Goal: Check status

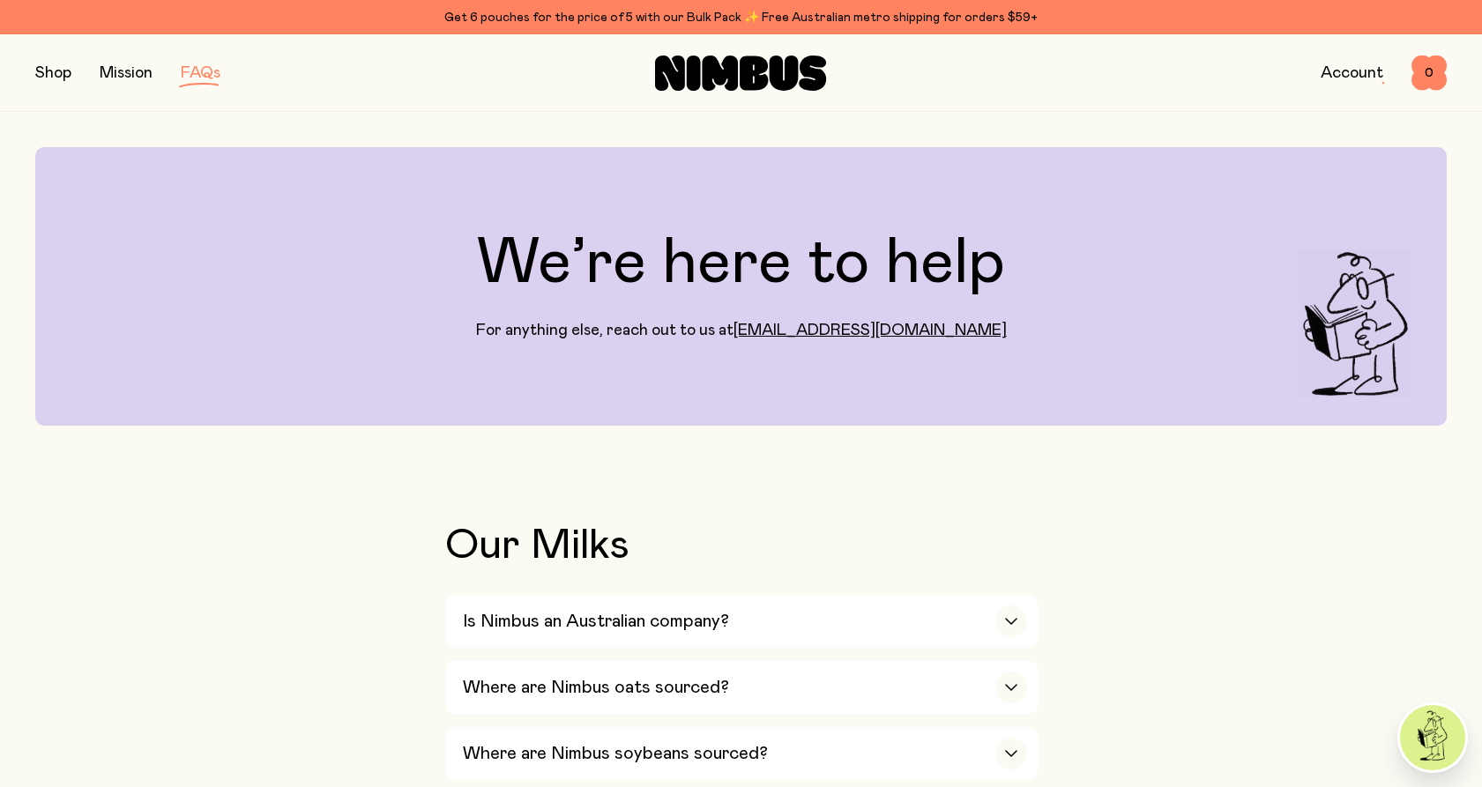
scroll to position [2154, 0]
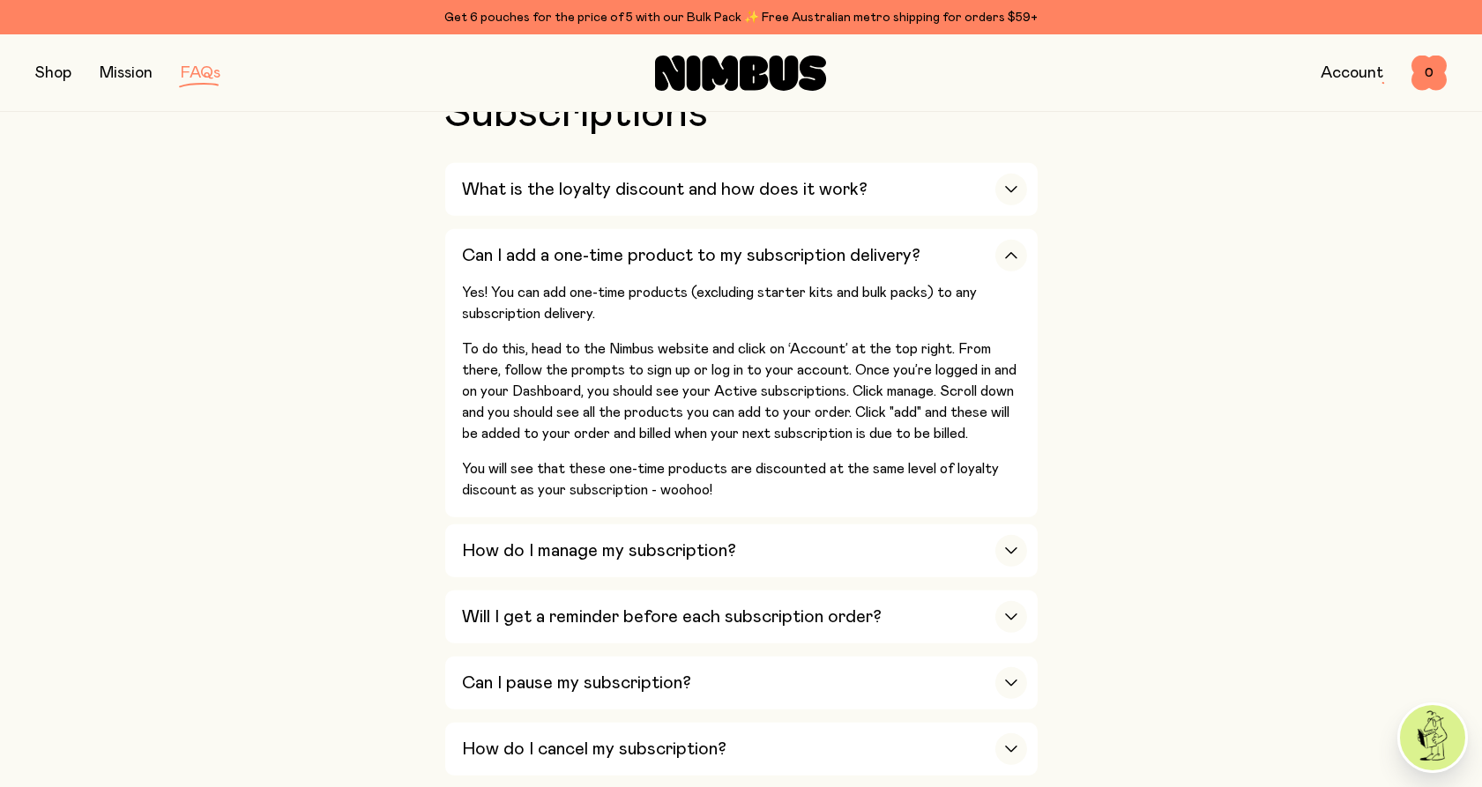
click at [1445, 730] on img at bounding box center [1432, 737] width 65 height 65
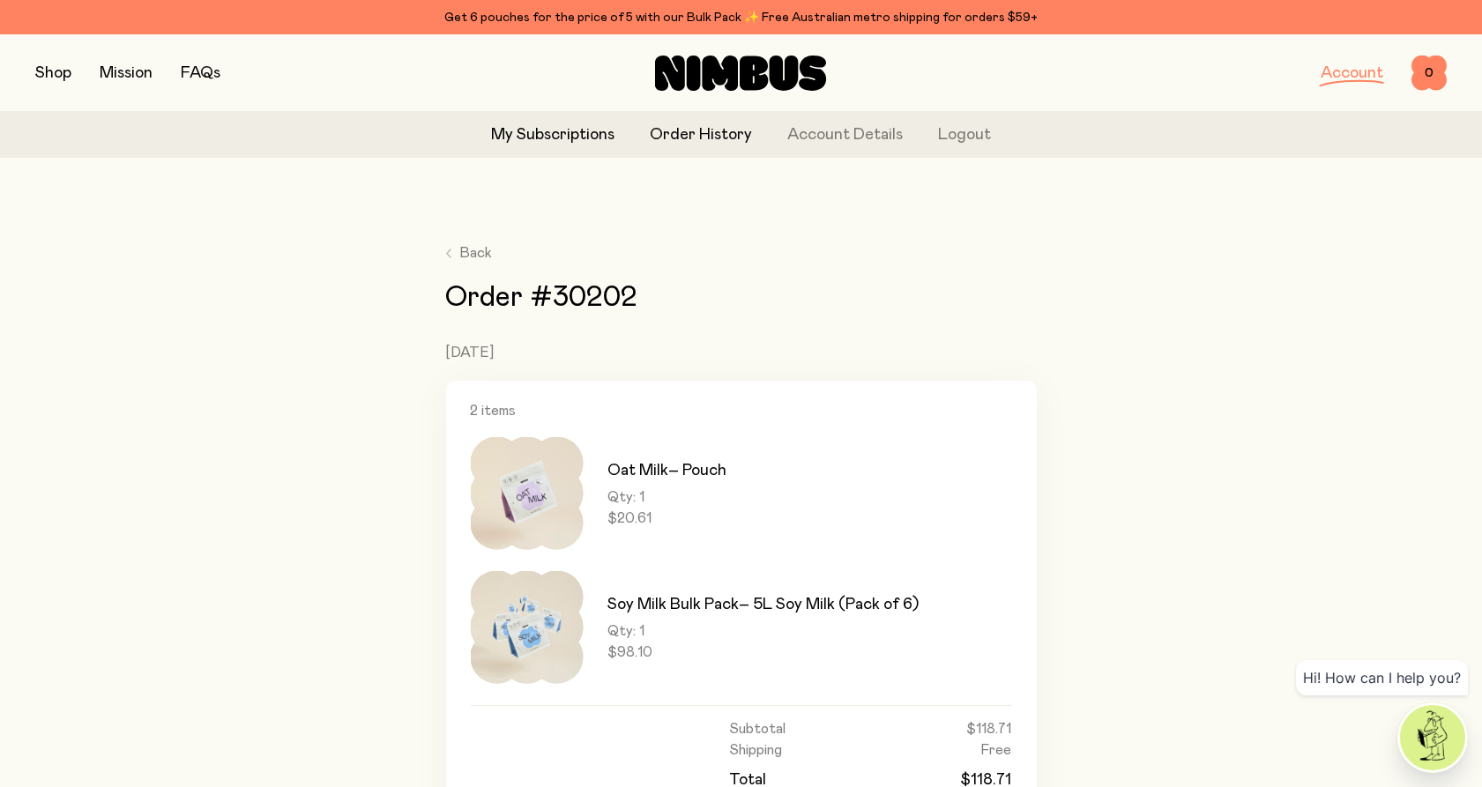
click at [528, 141] on link "My Subscriptions" at bounding box center [552, 135] width 123 height 24
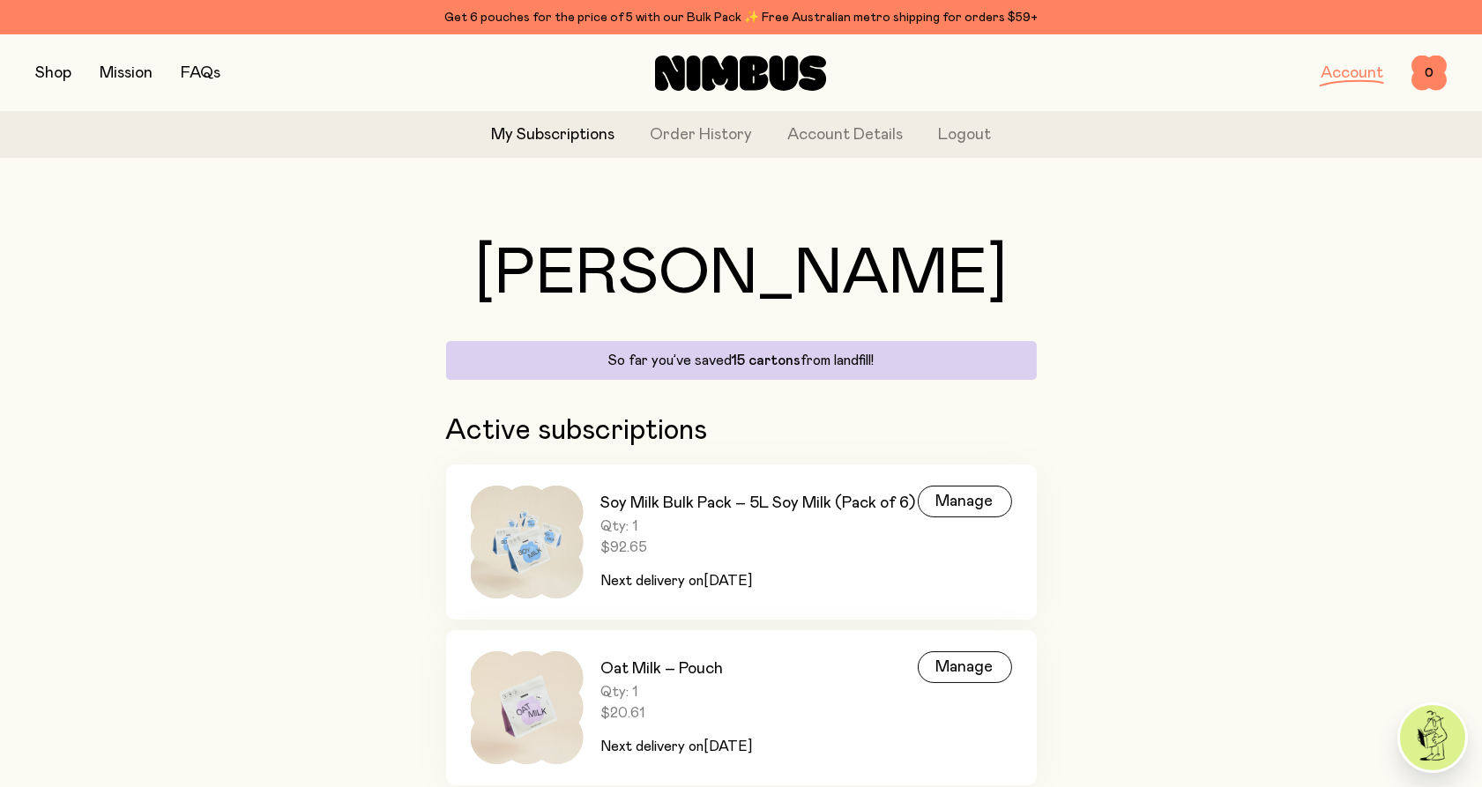
scroll to position [75, 0]
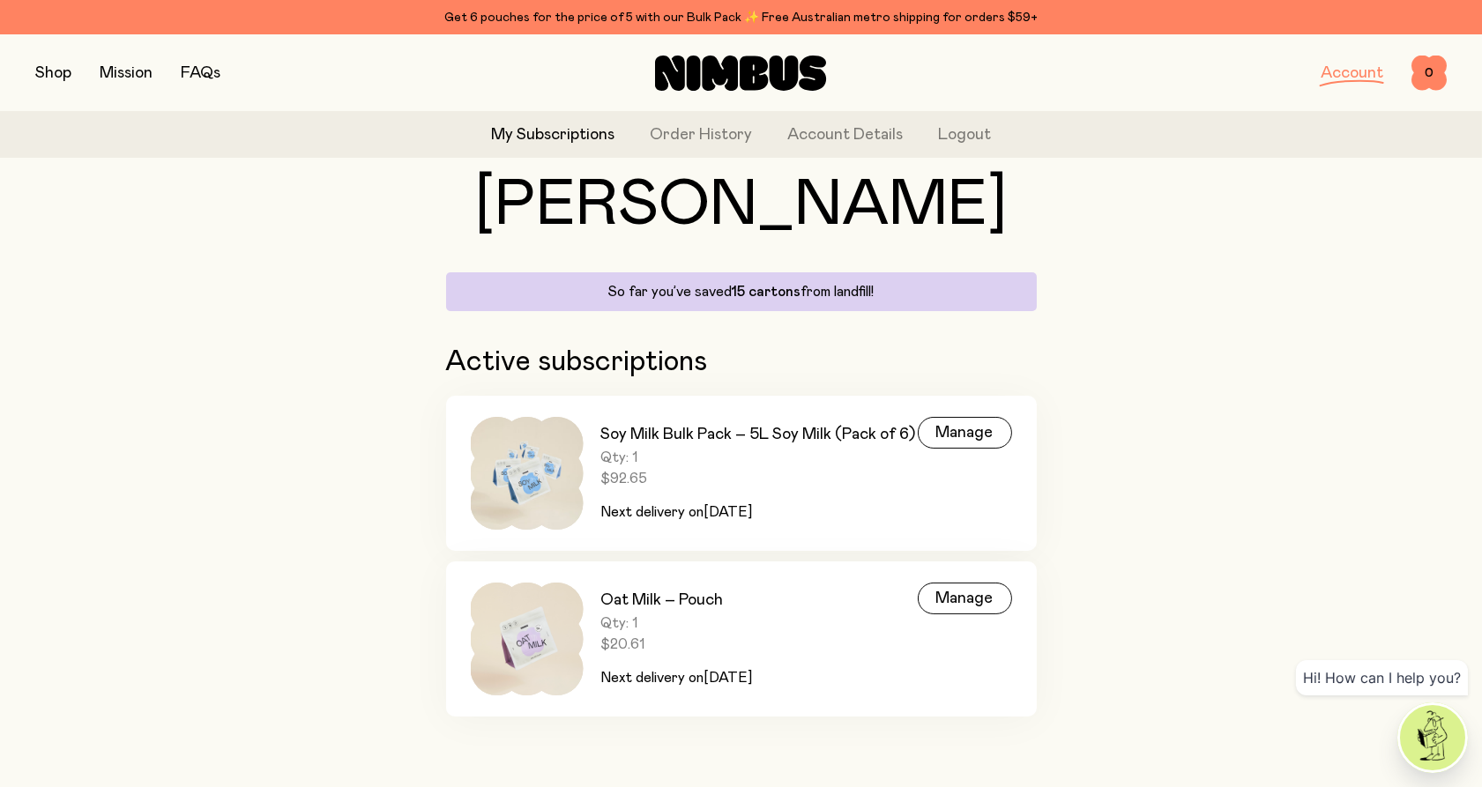
scroll to position [75, 0]
